Goal: Transaction & Acquisition: Subscribe to service/newsletter

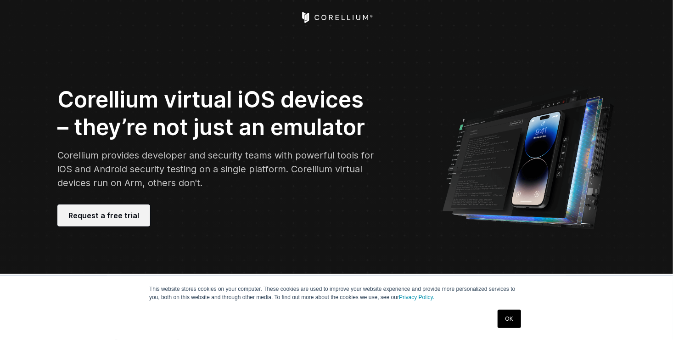
click at [138, 209] on link "Request a free trial" at bounding box center [103, 215] width 93 height 22
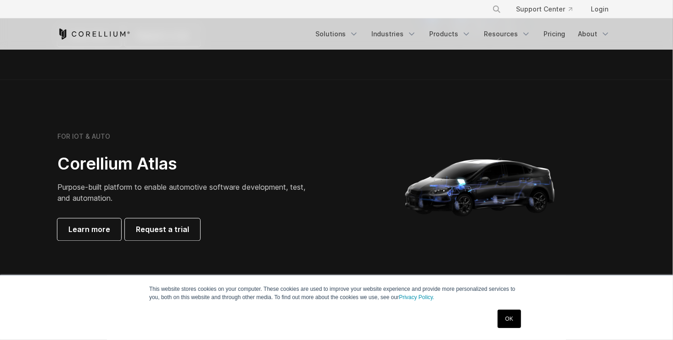
scroll to position [797, 0]
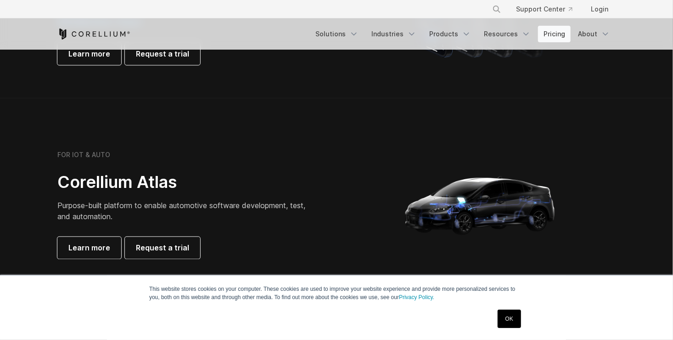
click at [552, 33] on link "Pricing" at bounding box center [554, 34] width 33 height 17
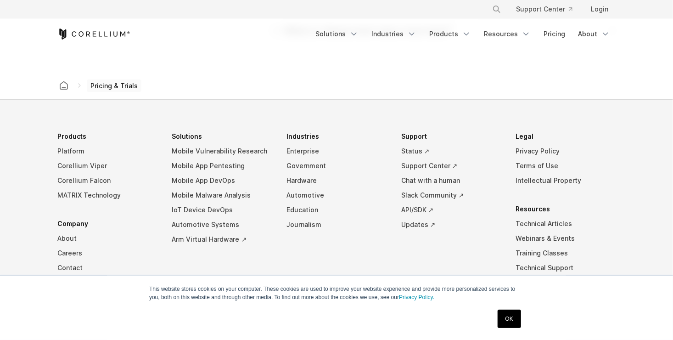
scroll to position [1673, 0]
